Goal: Task Accomplishment & Management: Manage account settings

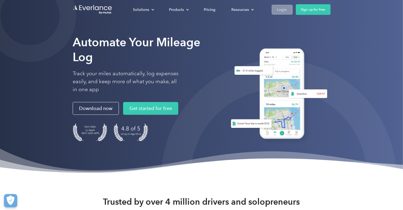
click at [279, 12] on div "Login" at bounding box center [282, 9] width 10 height 7
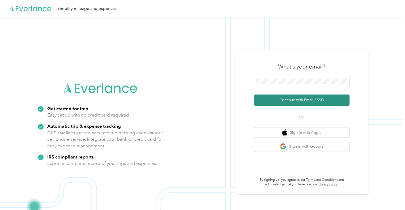
click at [296, 100] on button "Continue with Email / SSO" at bounding box center [302, 99] width 96 height 11
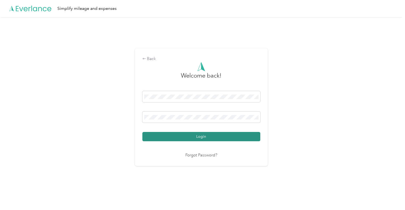
click at [201, 135] on button "Login" at bounding box center [201, 136] width 118 height 9
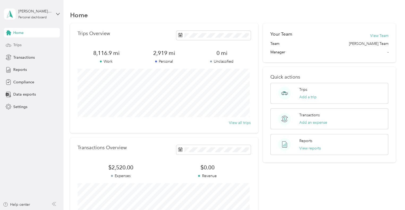
click at [18, 45] on span "Trips" at bounding box center [17, 45] width 8 height 6
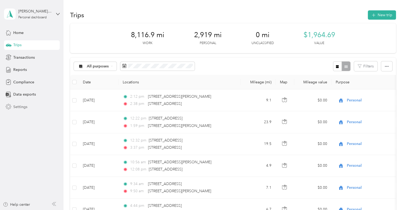
click at [18, 108] on span "Settings" at bounding box center [20, 107] width 14 height 6
